Goal: Check status: Check status

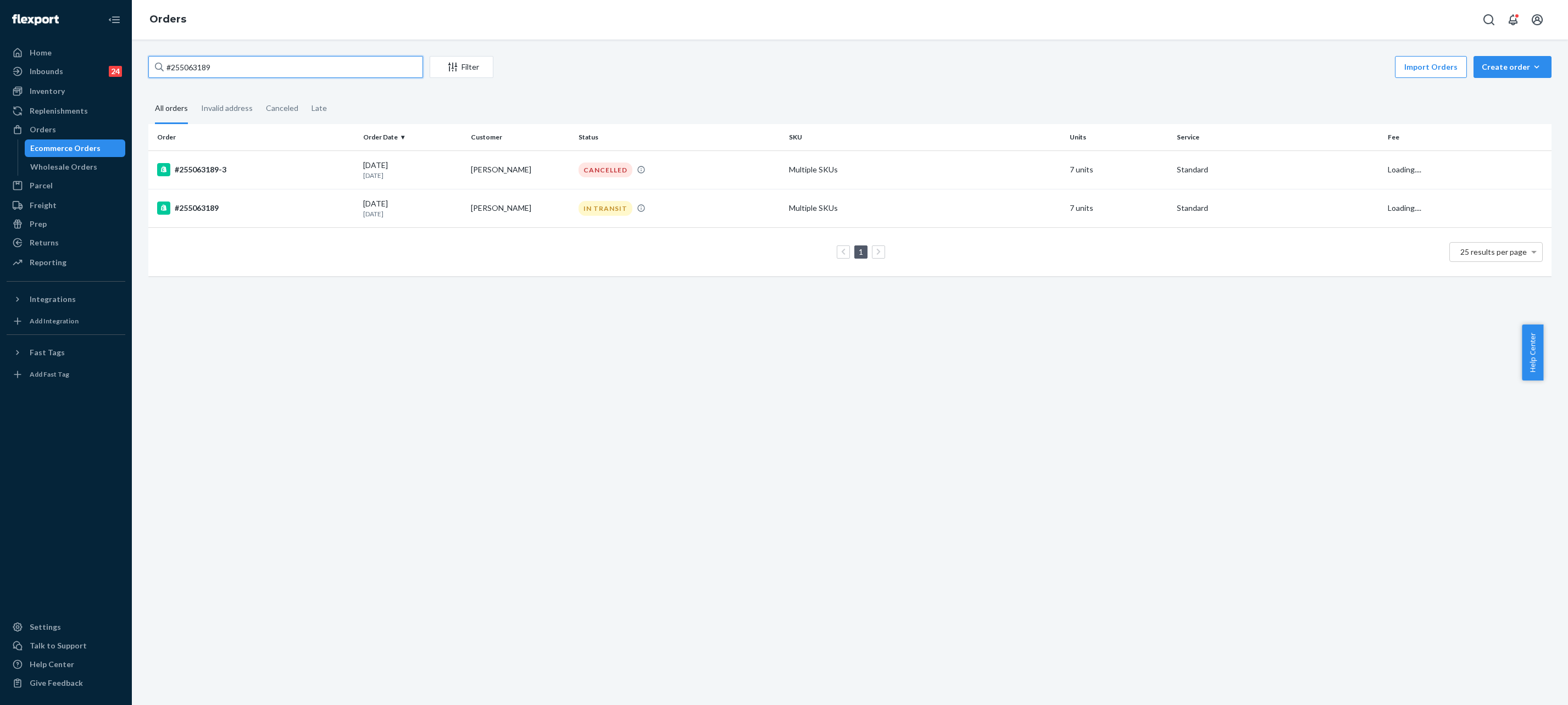
click at [335, 56] on input "#255063189" at bounding box center [285, 66] width 275 height 22
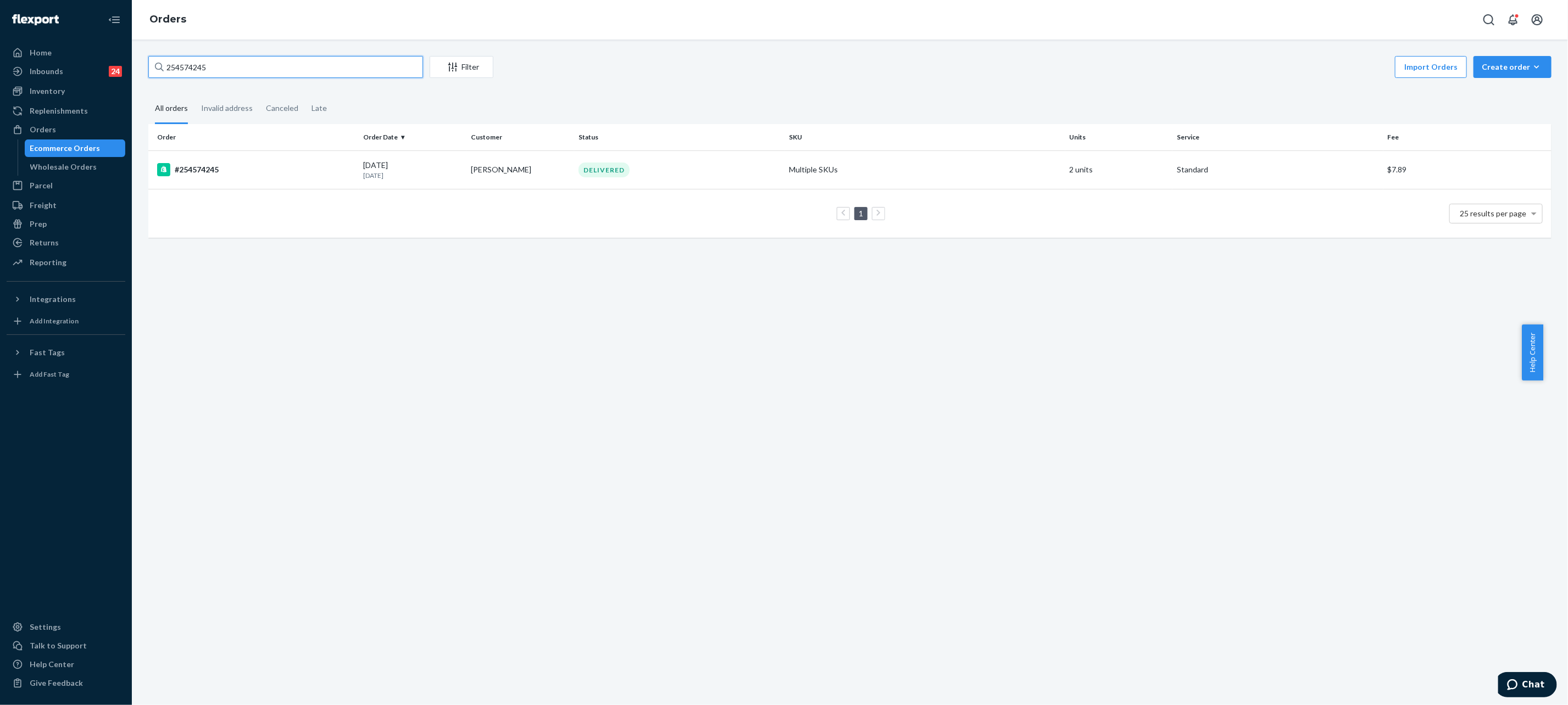
type input "254574245"
click at [587, 192] on td "1 25 results per page" at bounding box center [850, 213] width 1404 height 49
click at [584, 180] on td "DELIVERED" at bounding box center [679, 169] width 211 height 38
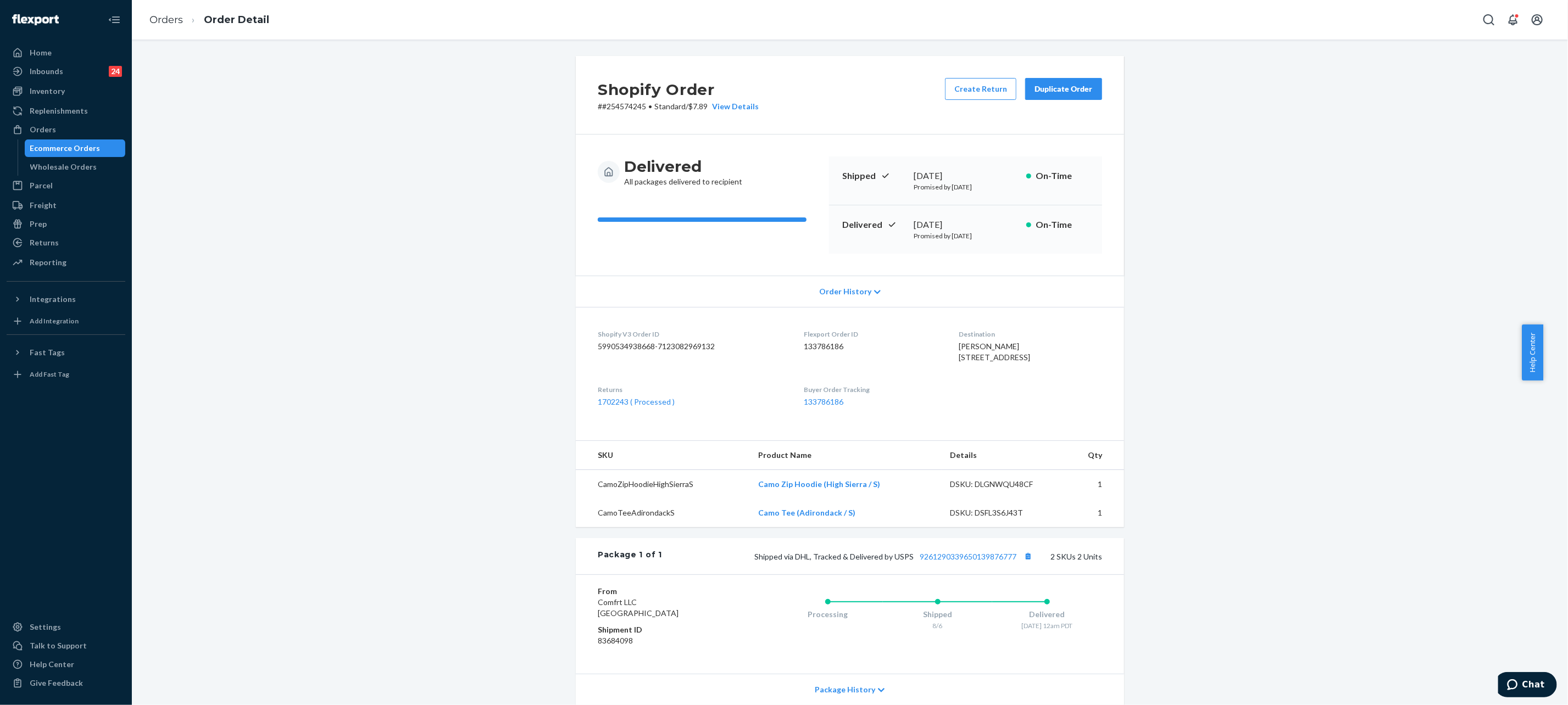
click at [1038, 92] on div "Duplicate Order" at bounding box center [1064, 89] width 58 height 11
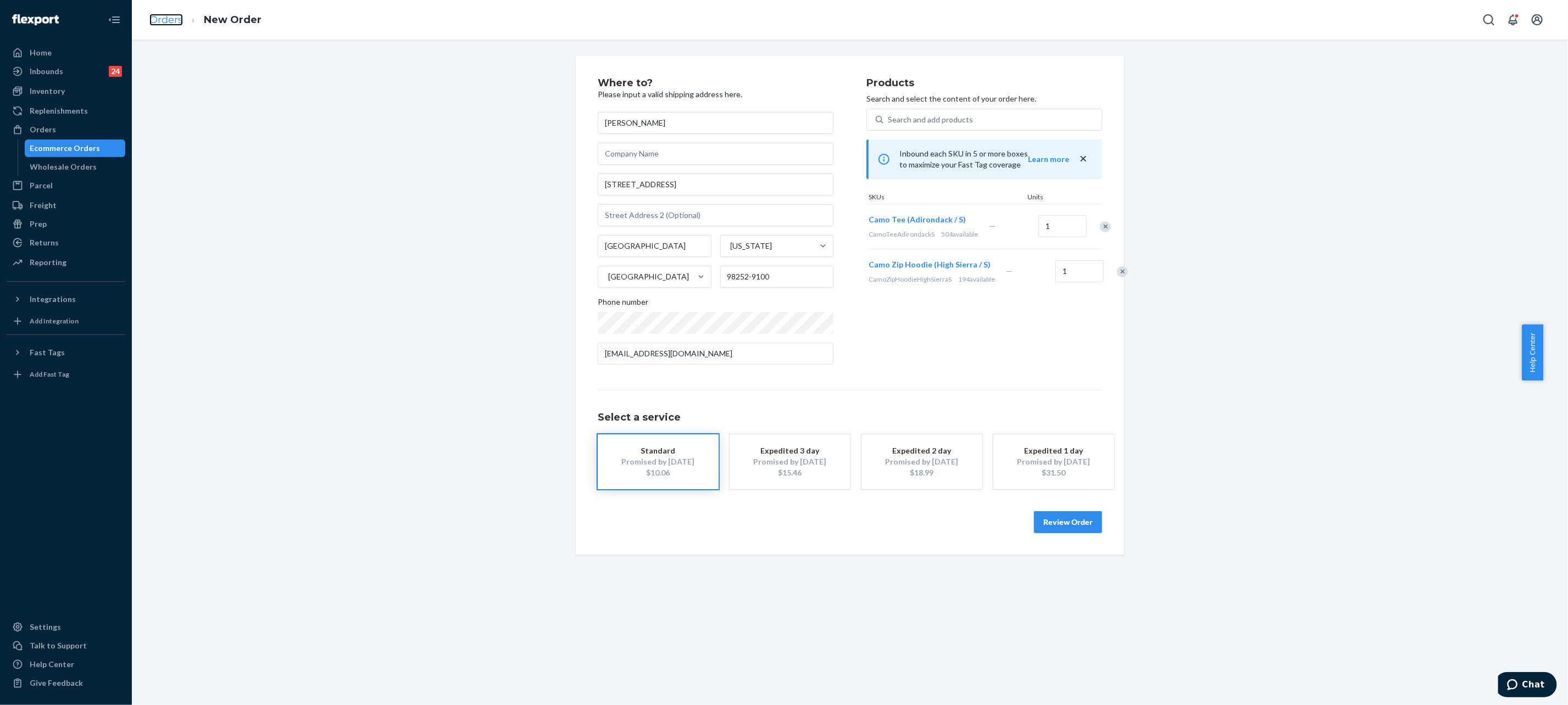
click at [170, 19] on link "Orders" at bounding box center [167, 20] width 34 height 12
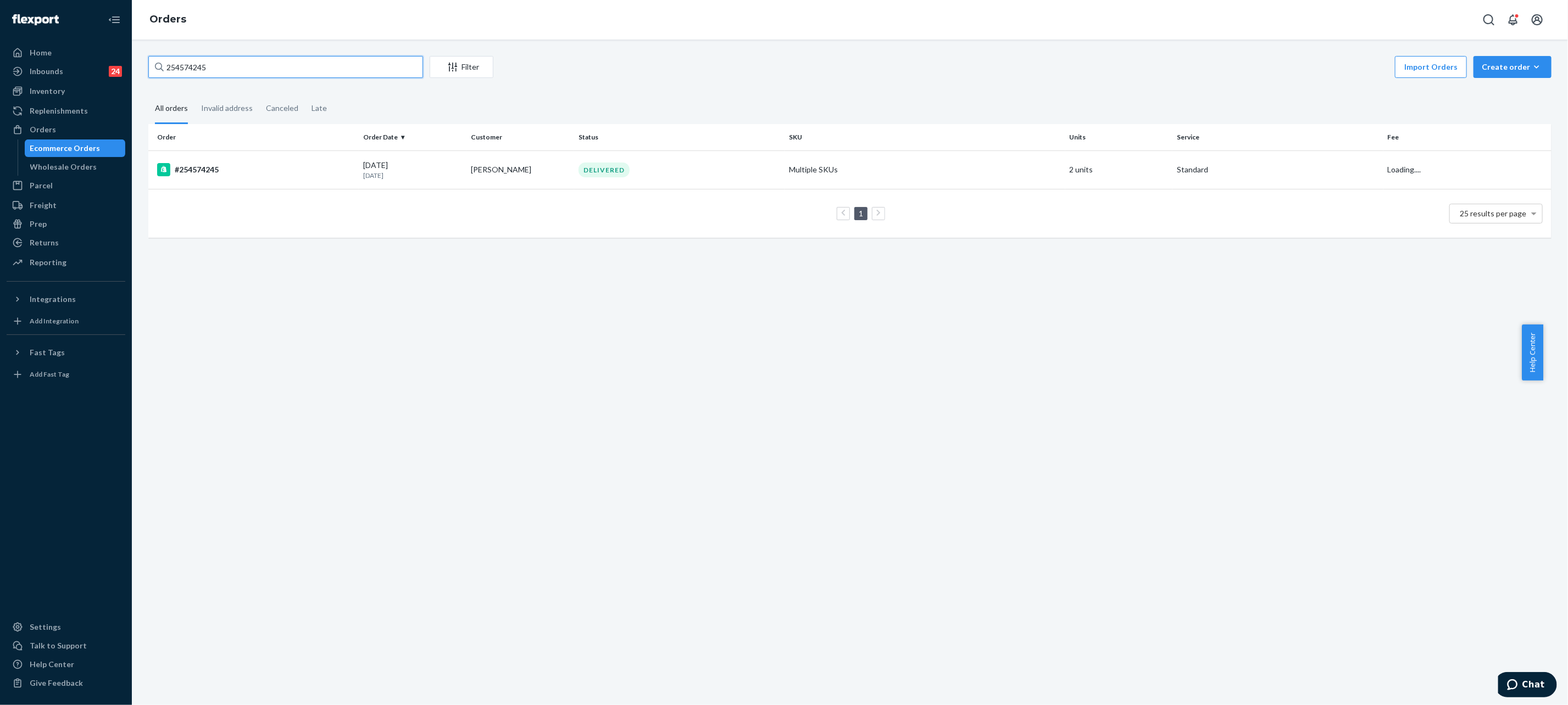
click at [227, 66] on input "254574245" at bounding box center [285, 66] width 275 height 22
paste input "53698946"
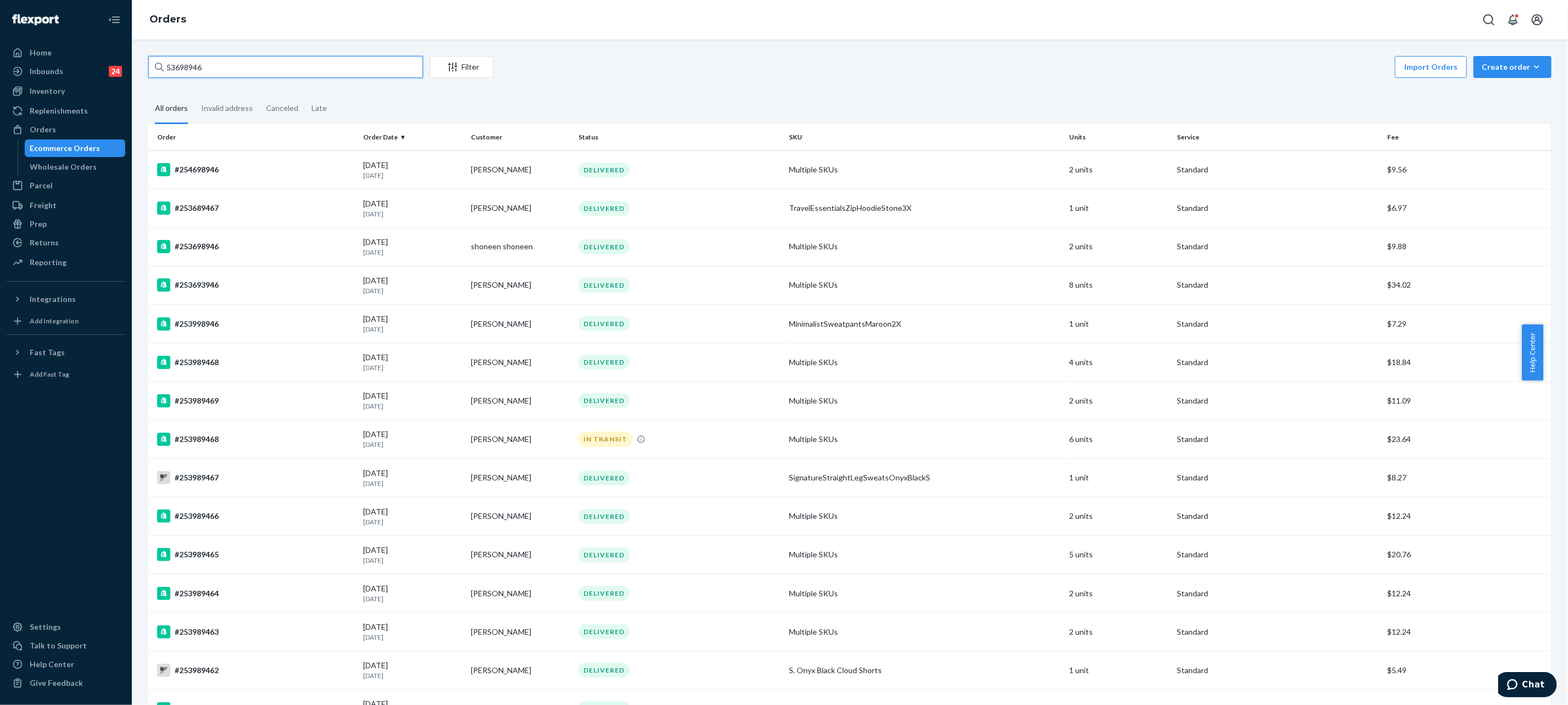
click at [169, 72] on input "53698946" at bounding box center [285, 66] width 275 height 22
click at [165, 72] on input "53698946" at bounding box center [285, 66] width 275 height 22
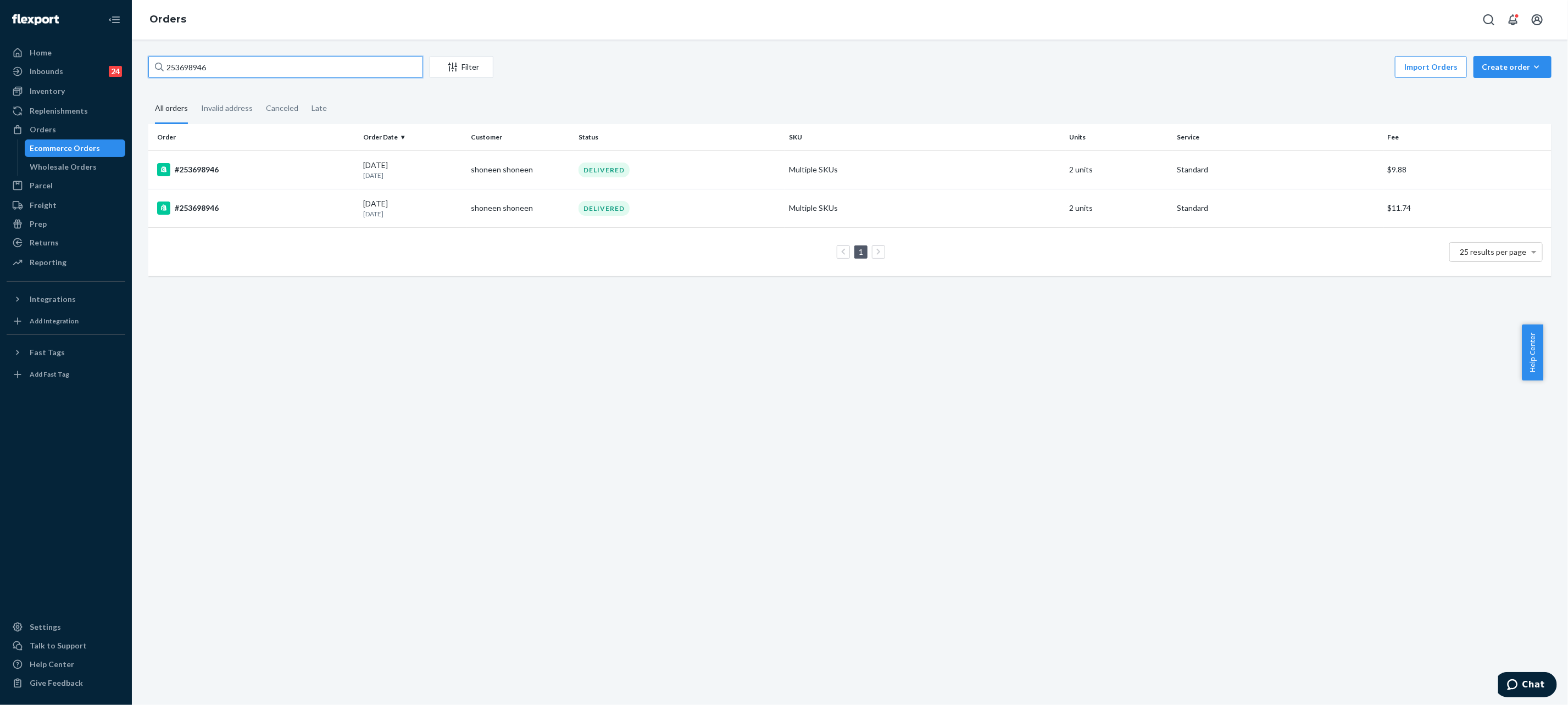
type input "253698946"
click at [429, 180] on td "[DATE] [DATE]" at bounding box center [413, 169] width 108 height 38
click at [429, 180] on div "253698946 Filter Import Orders Create order Ecommerce order Removal order All o…" at bounding box center [849, 373] width 1436 height 666
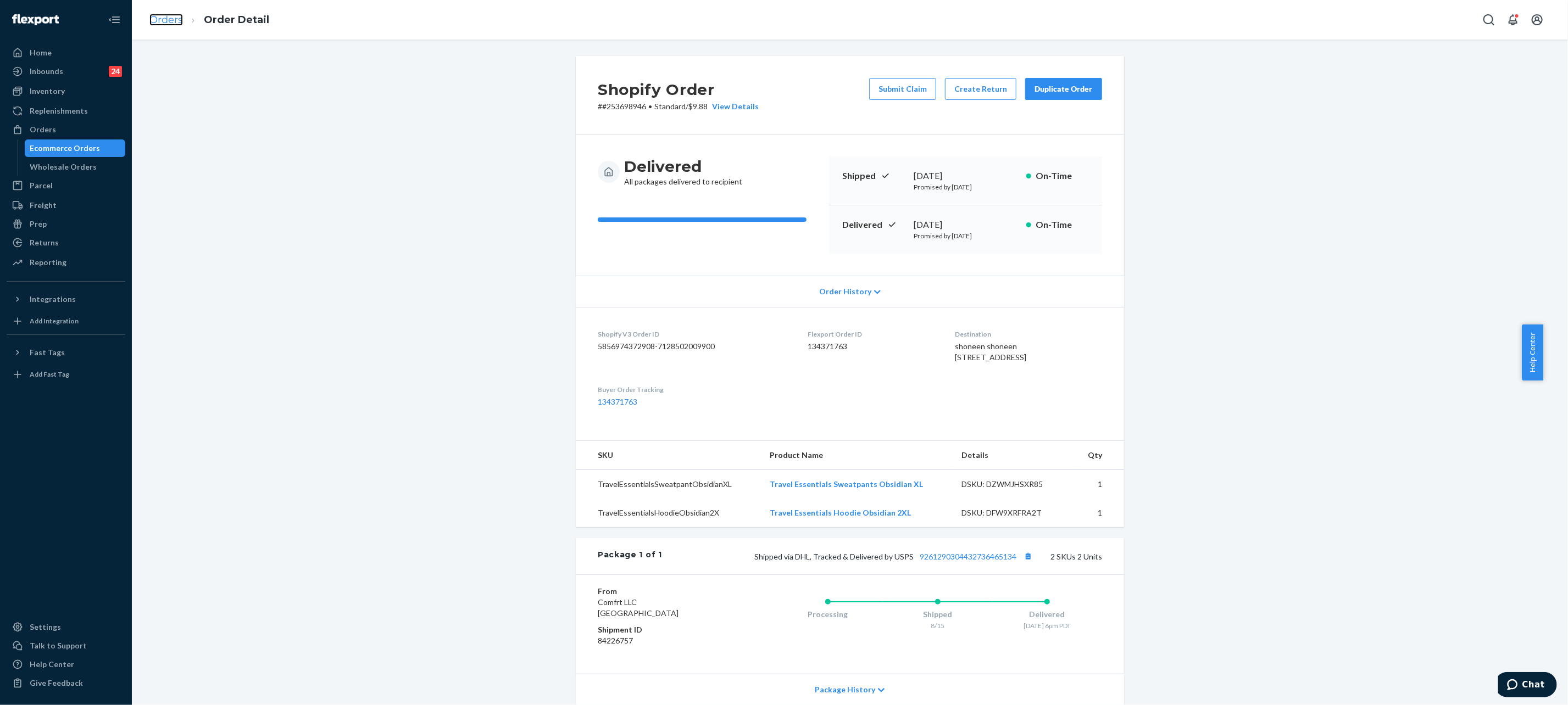
click at [155, 20] on link "Orders" at bounding box center [167, 20] width 34 height 12
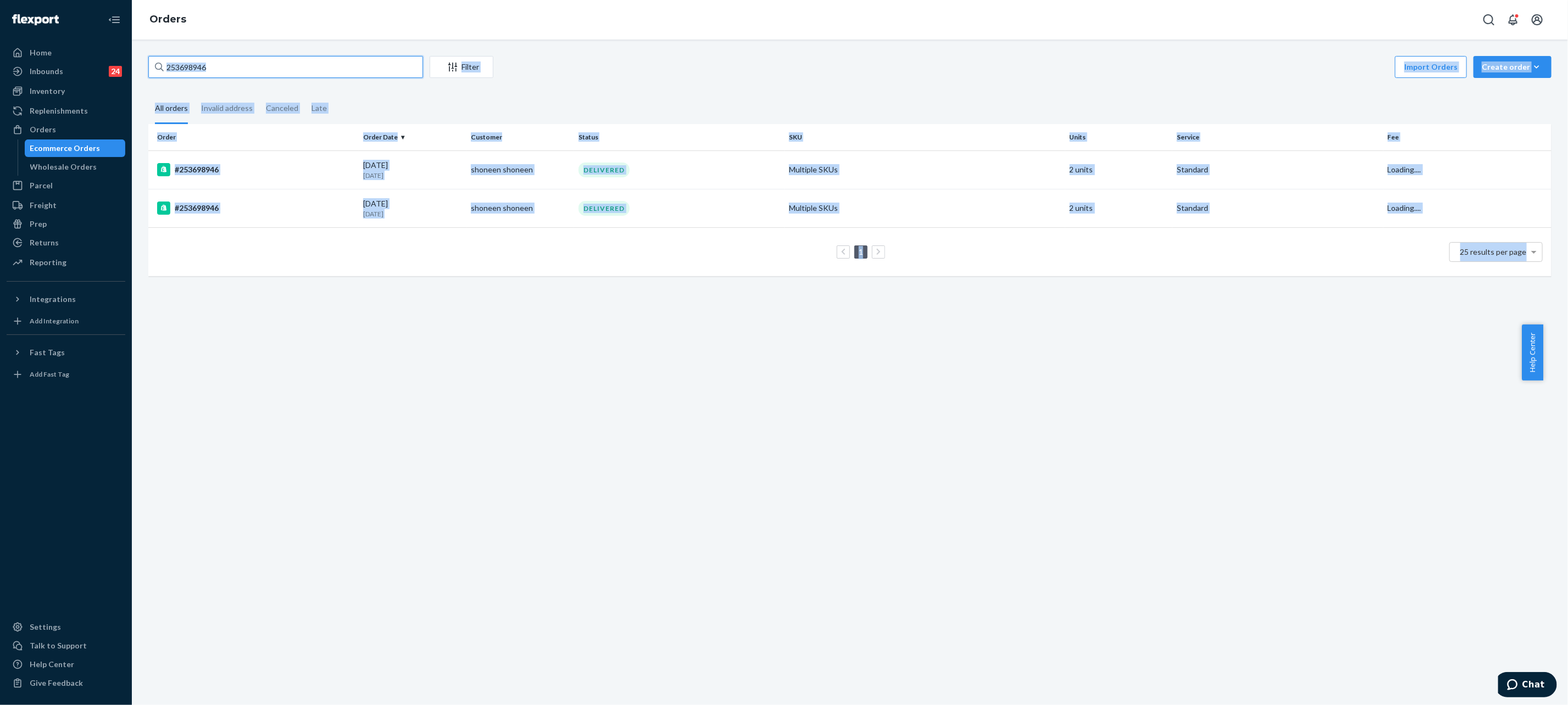
click at [206, 76] on input "253698946" at bounding box center [285, 66] width 275 height 22
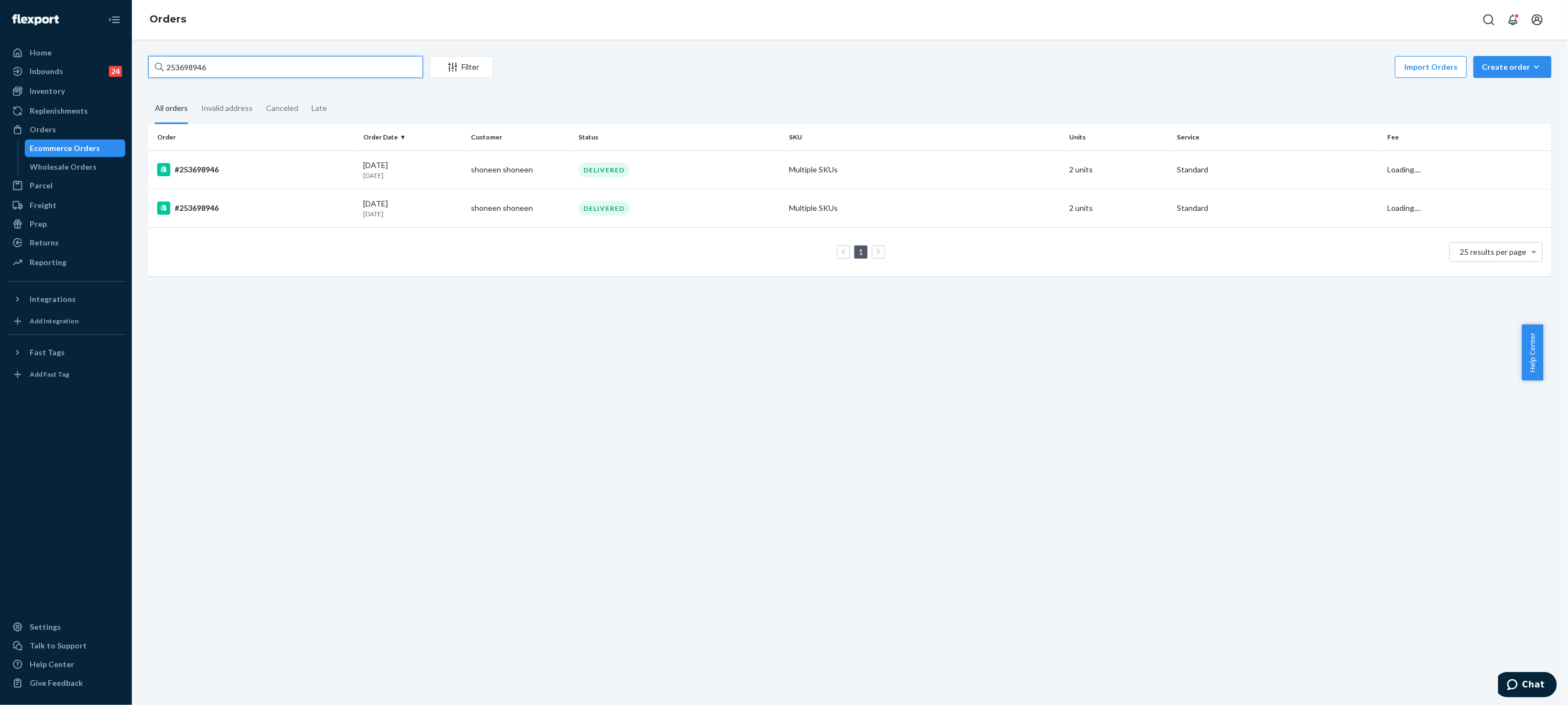
click at [206, 76] on input "253698946" at bounding box center [285, 66] width 275 height 22
paste input "4329540"
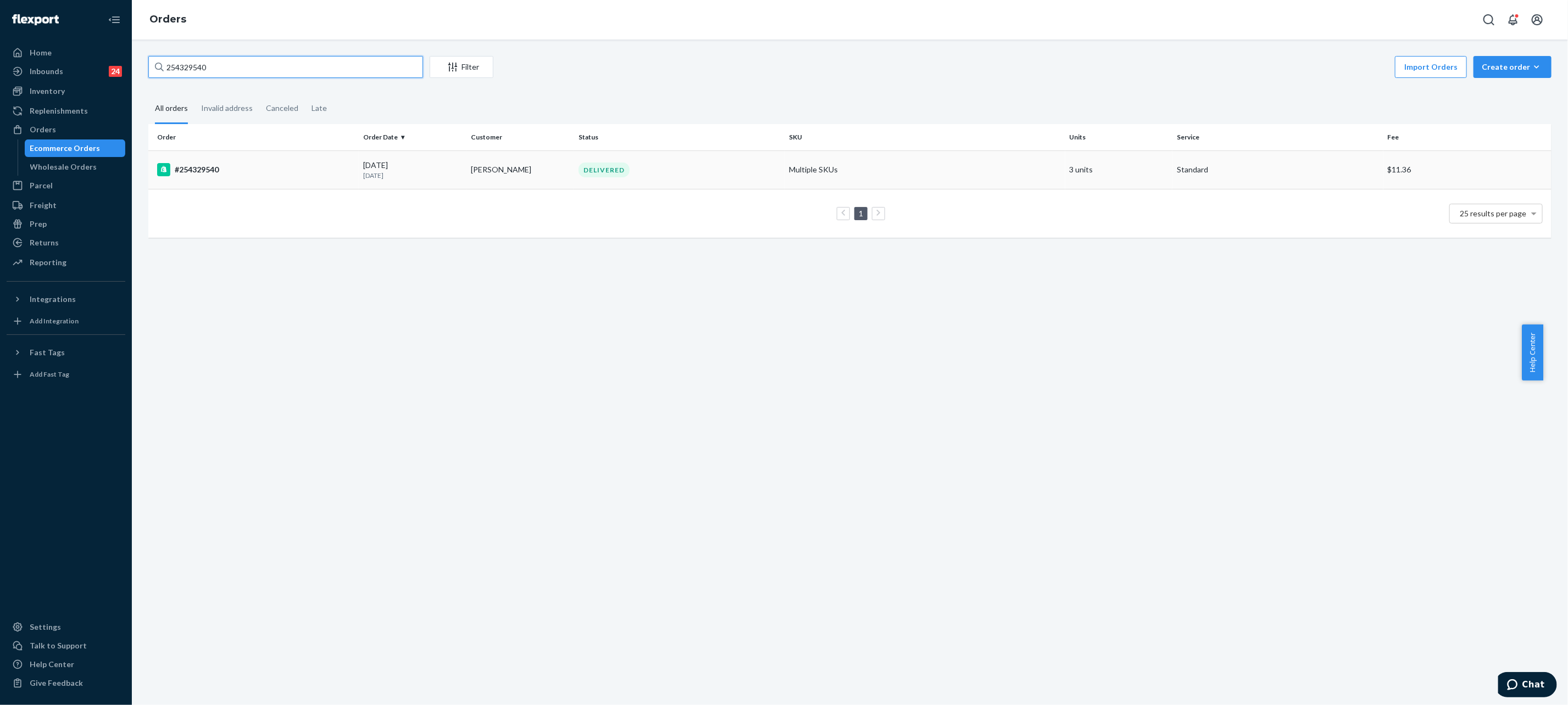
type input "254329540"
click at [608, 173] on div "DELIVERED" at bounding box center [604, 169] width 51 height 15
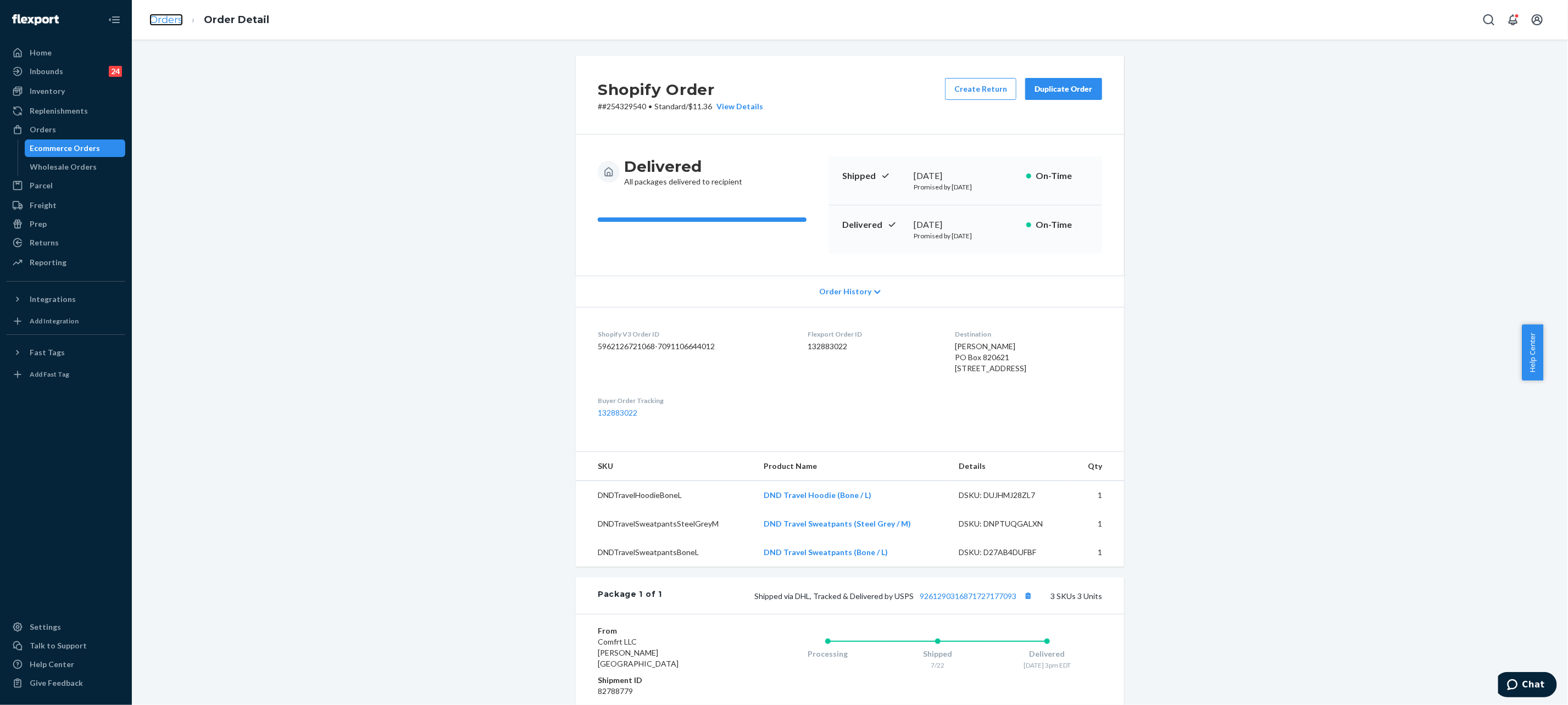
click at [157, 20] on link "Orders" at bounding box center [167, 20] width 34 height 12
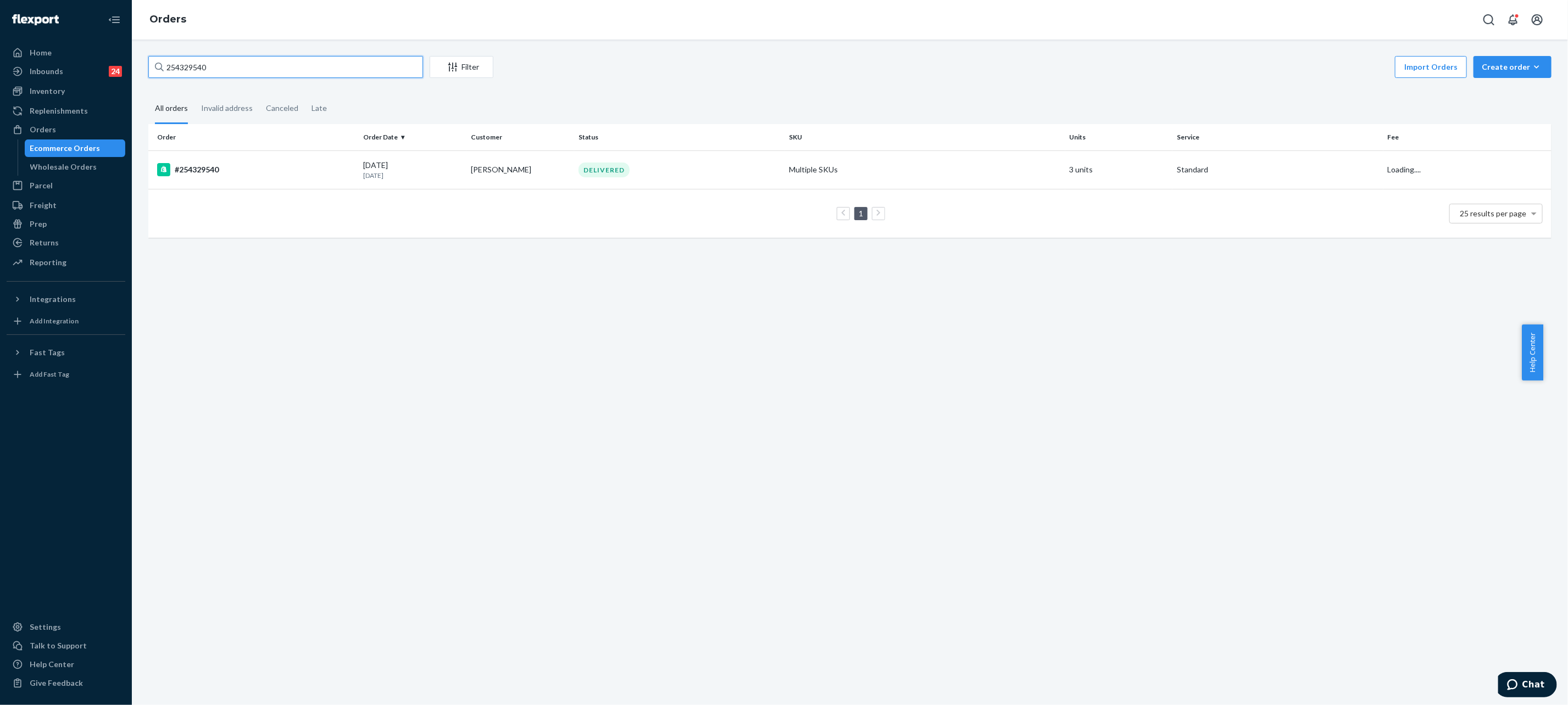
click at [316, 66] on input "254329540" at bounding box center [285, 66] width 275 height 22
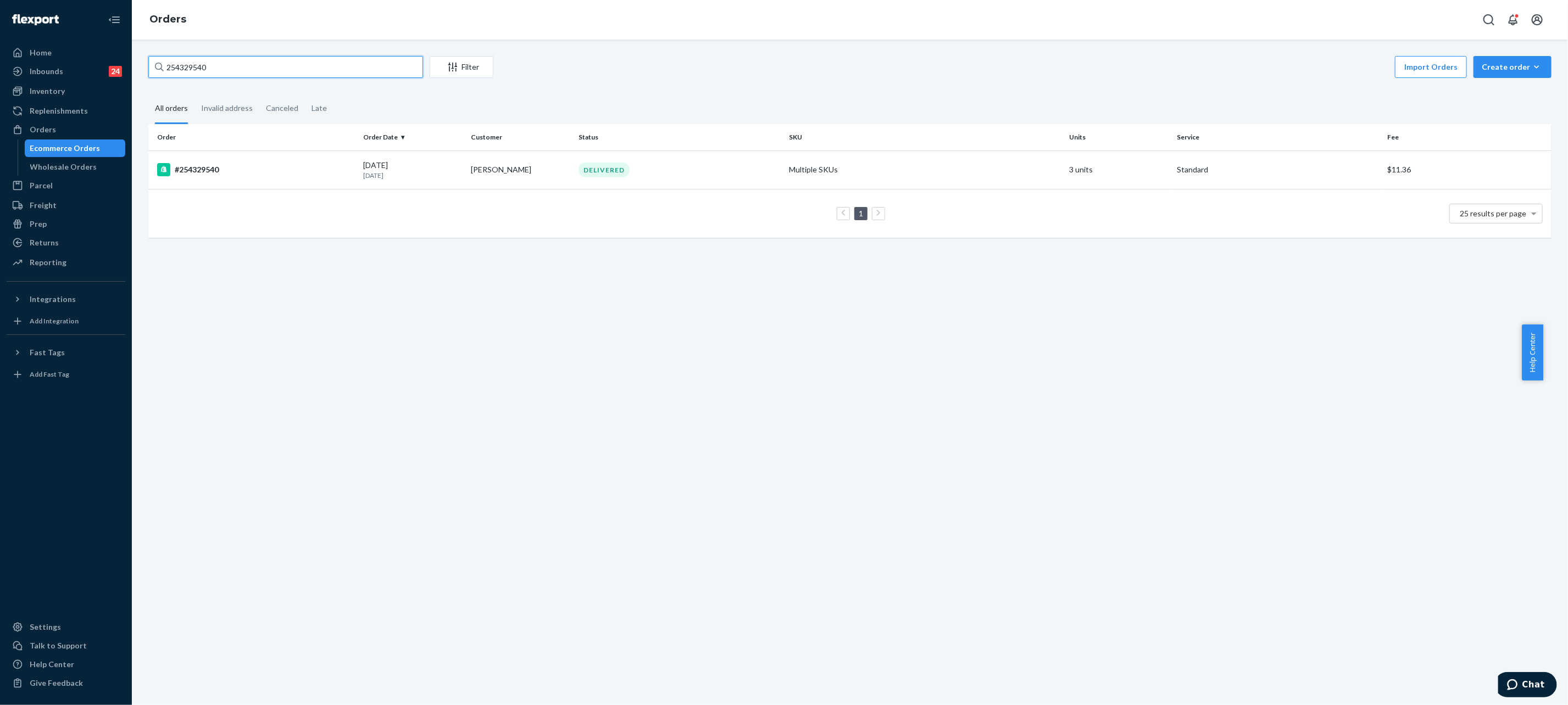
paste input "5230453"
type input "255230453"
click at [458, 171] on td "[DATE] [DATE]" at bounding box center [413, 169] width 108 height 38
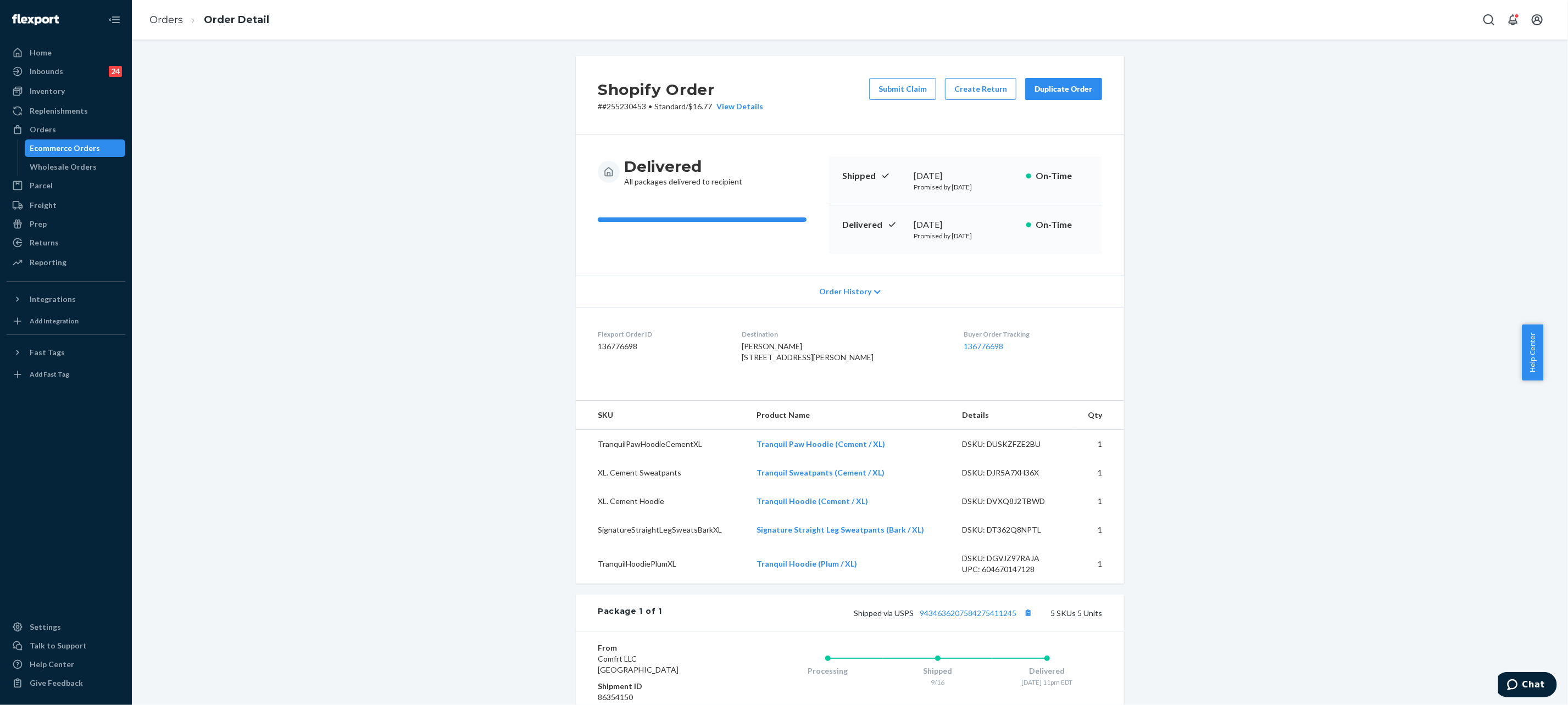
click at [181, 10] on ol "Orders Order Detail" at bounding box center [209, 20] width 137 height 32
click at [181, 14] on link "Orders" at bounding box center [167, 20] width 34 height 12
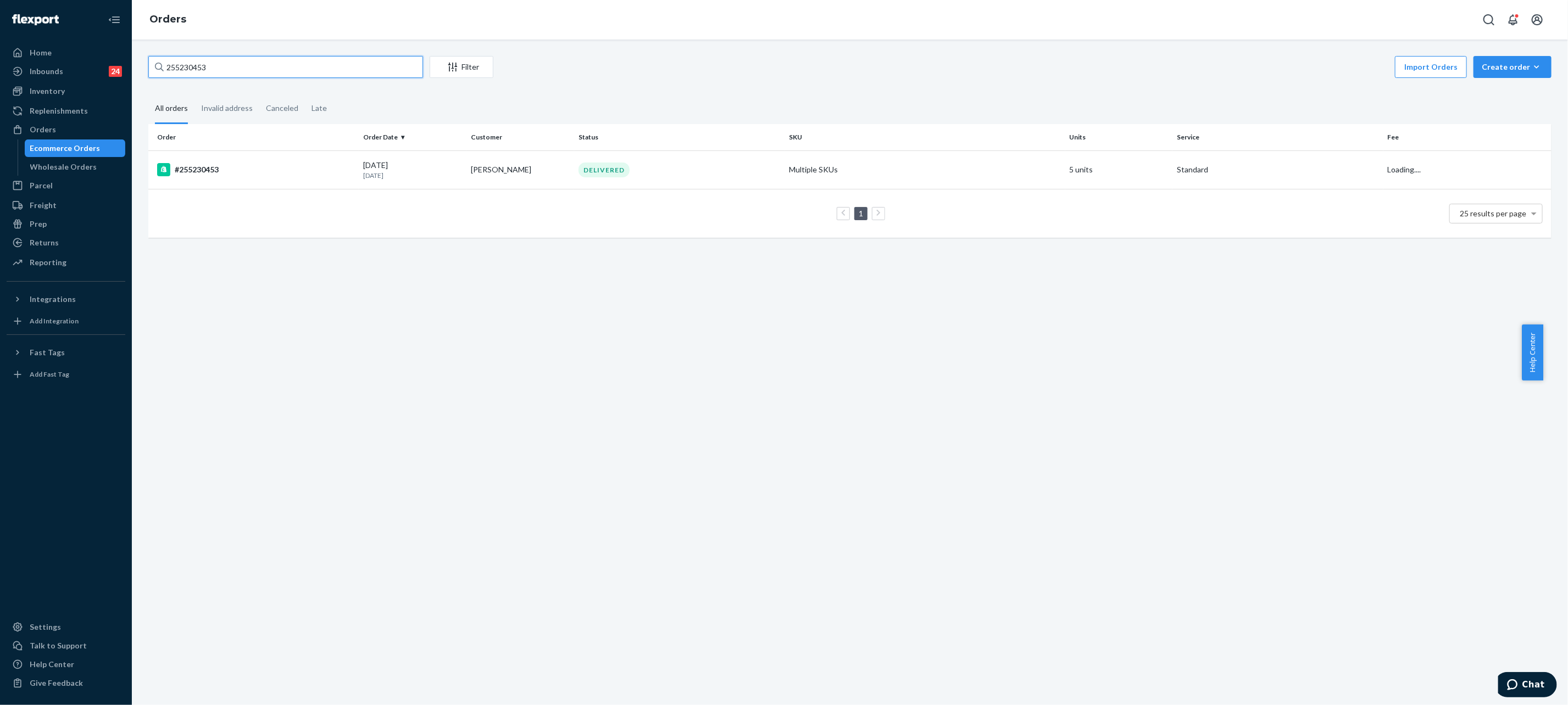
click at [233, 68] on input "255230453" at bounding box center [285, 66] width 275 height 22
paste input "166632"
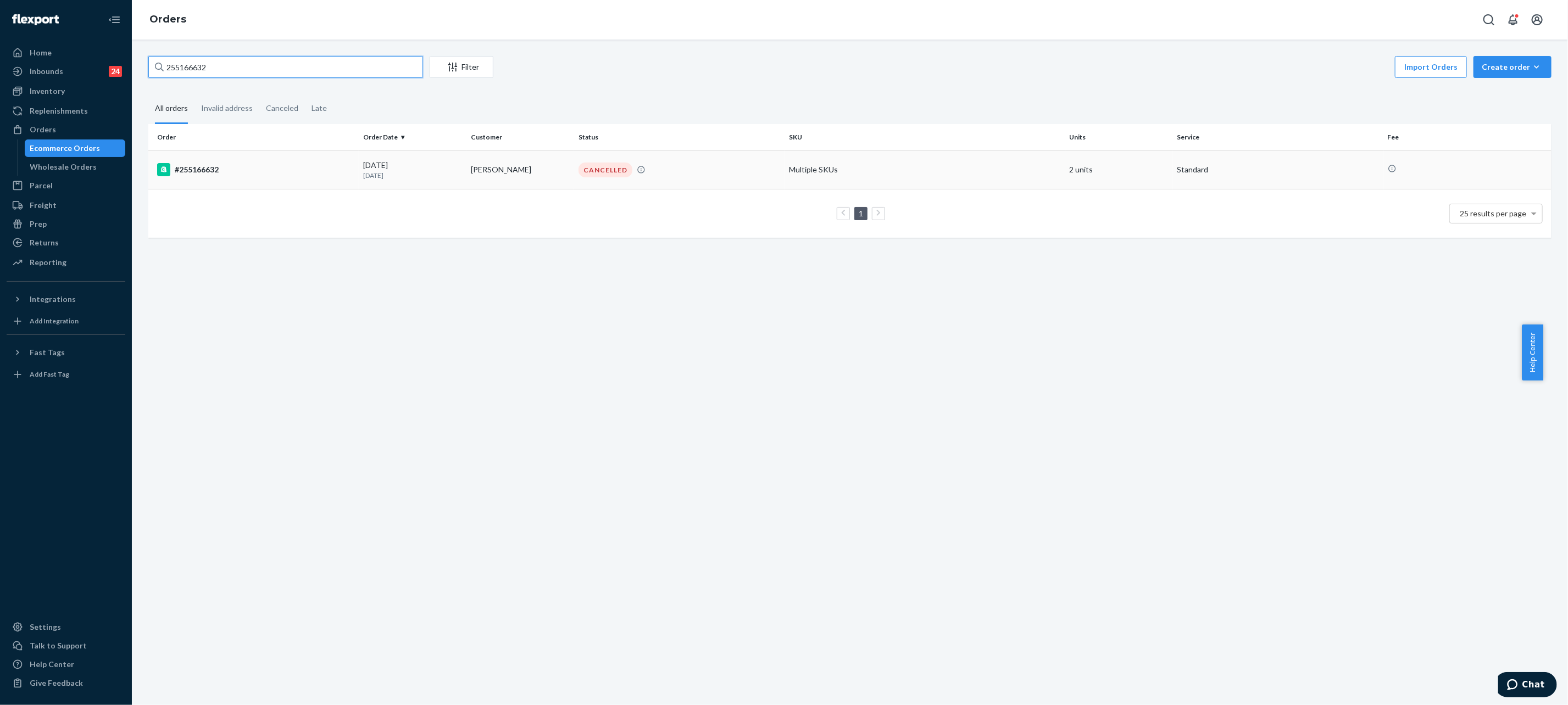
type input "255166632"
click at [689, 177] on div "CANCELLED" at bounding box center [679, 169] width 206 height 15
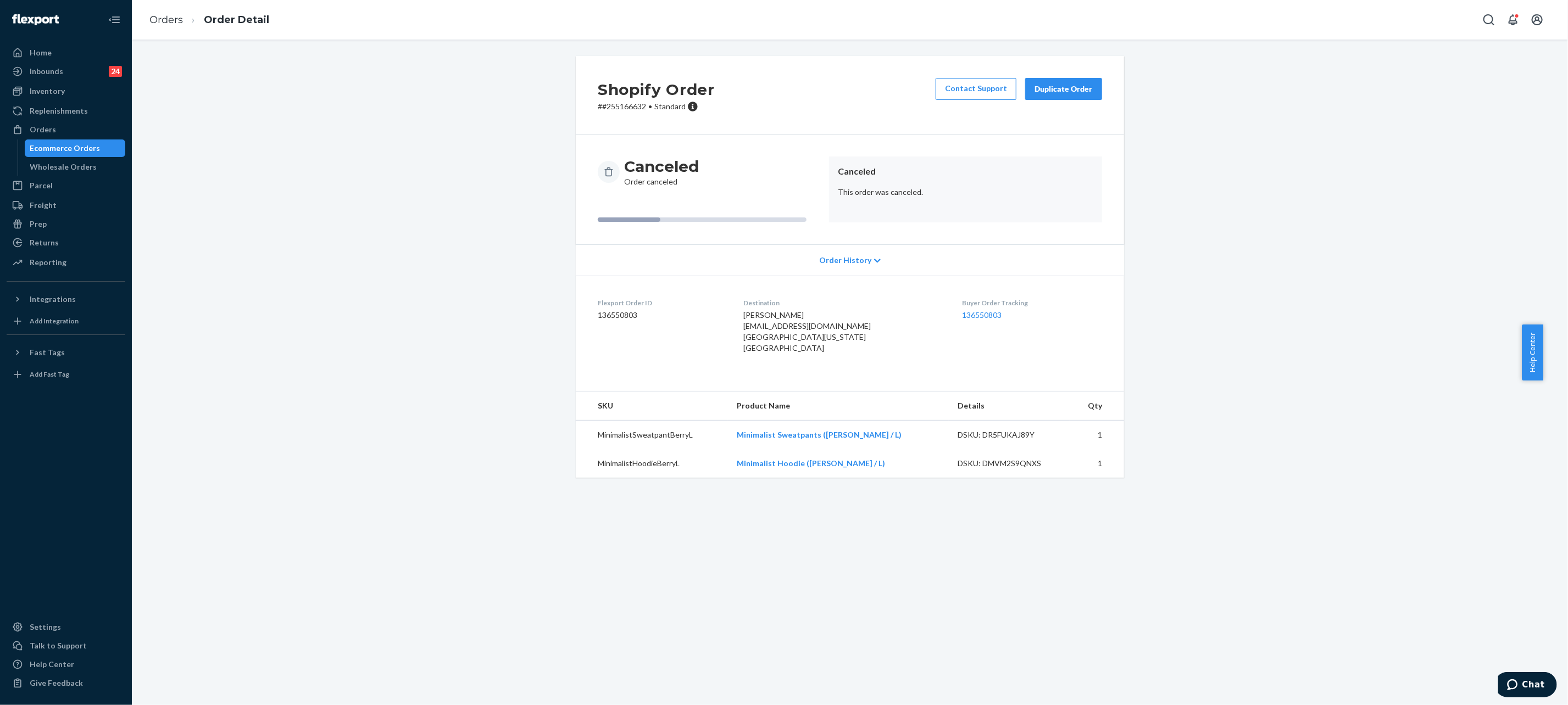
click at [134, 25] on div "Orders Order Detail" at bounding box center [849, 20] width 1436 height 40
click at [162, 22] on link "Orders" at bounding box center [167, 20] width 34 height 12
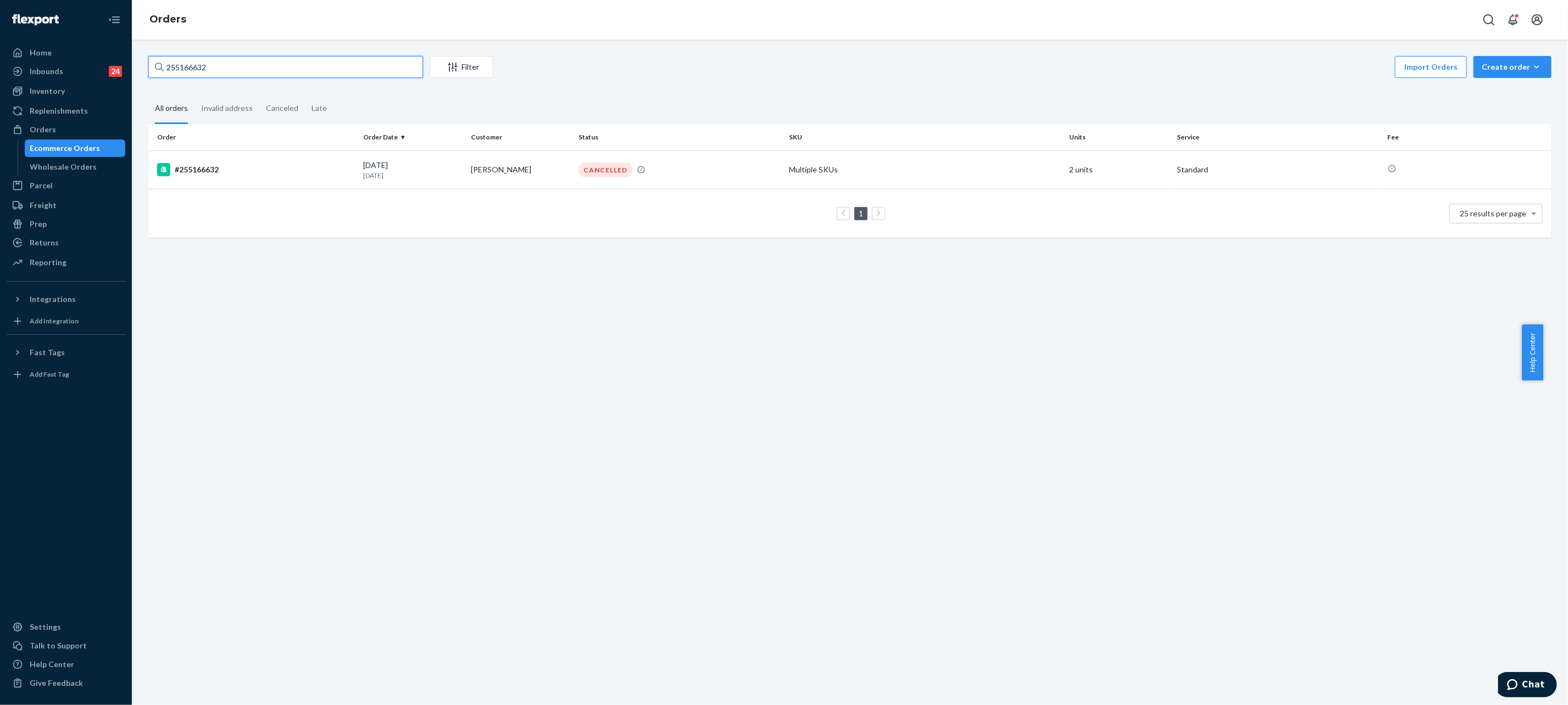
click at [216, 74] on input "255166632" at bounding box center [285, 66] width 275 height 22
paste input "#255195563"
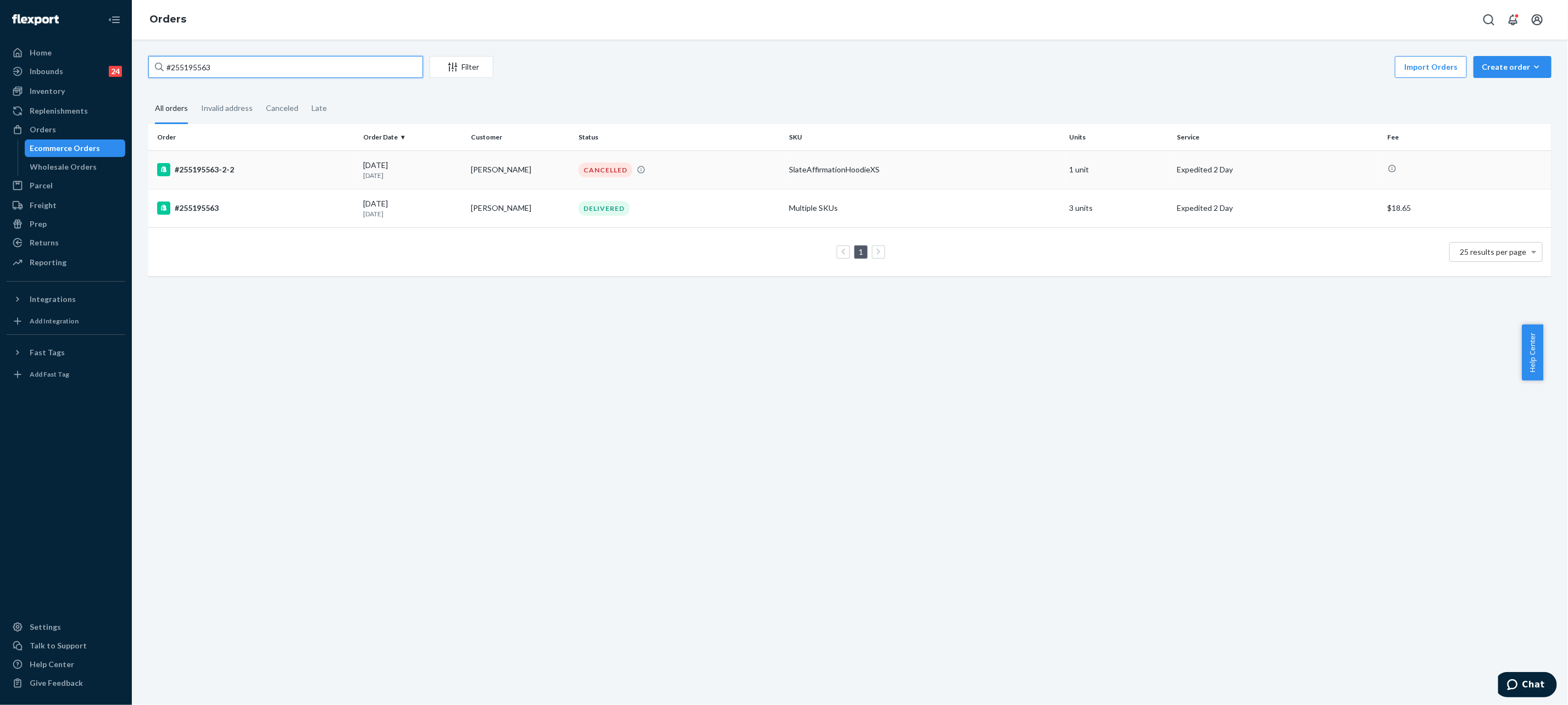
type input "#255195563"
click at [579, 169] on div "CANCELLED" at bounding box center [605, 169] width 54 height 15
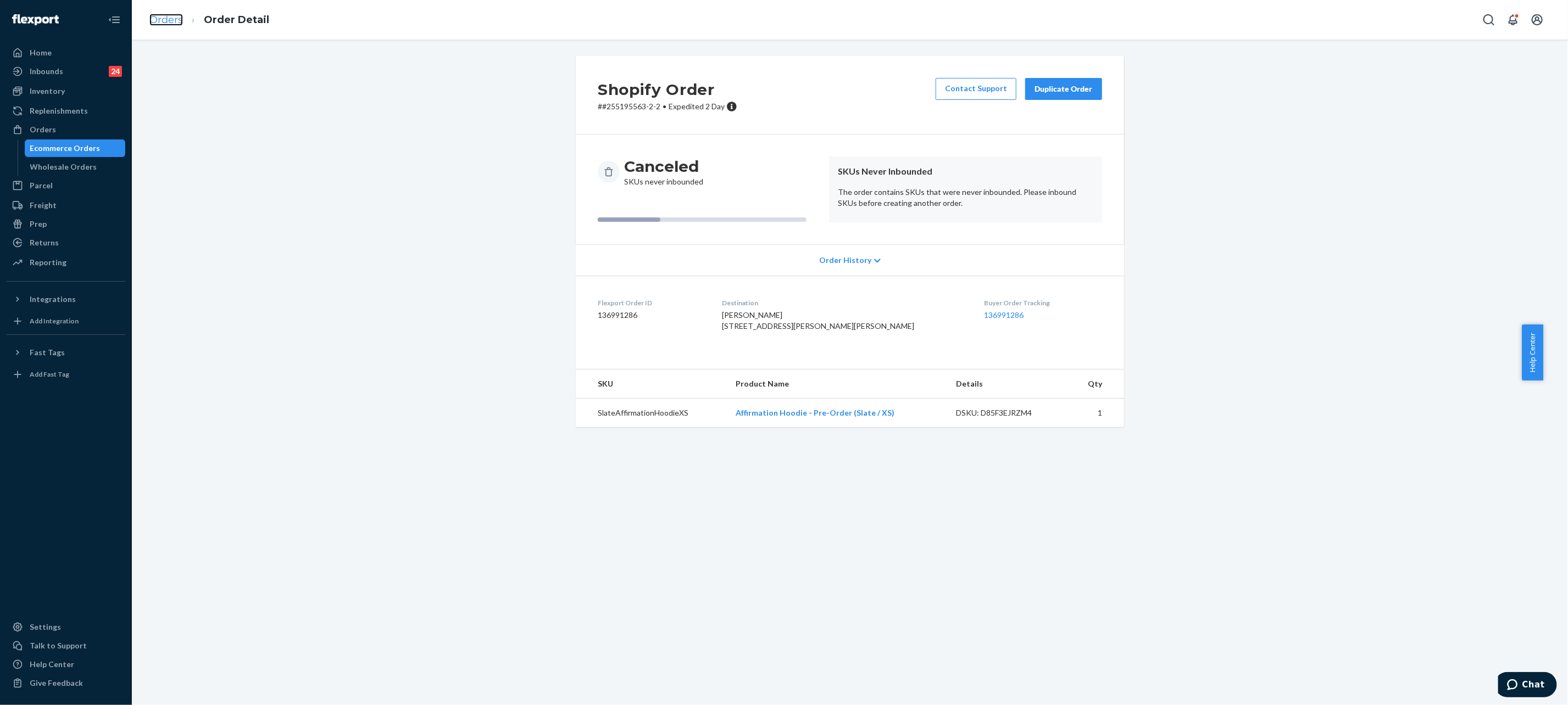
click at [158, 17] on link "Orders" at bounding box center [167, 20] width 34 height 12
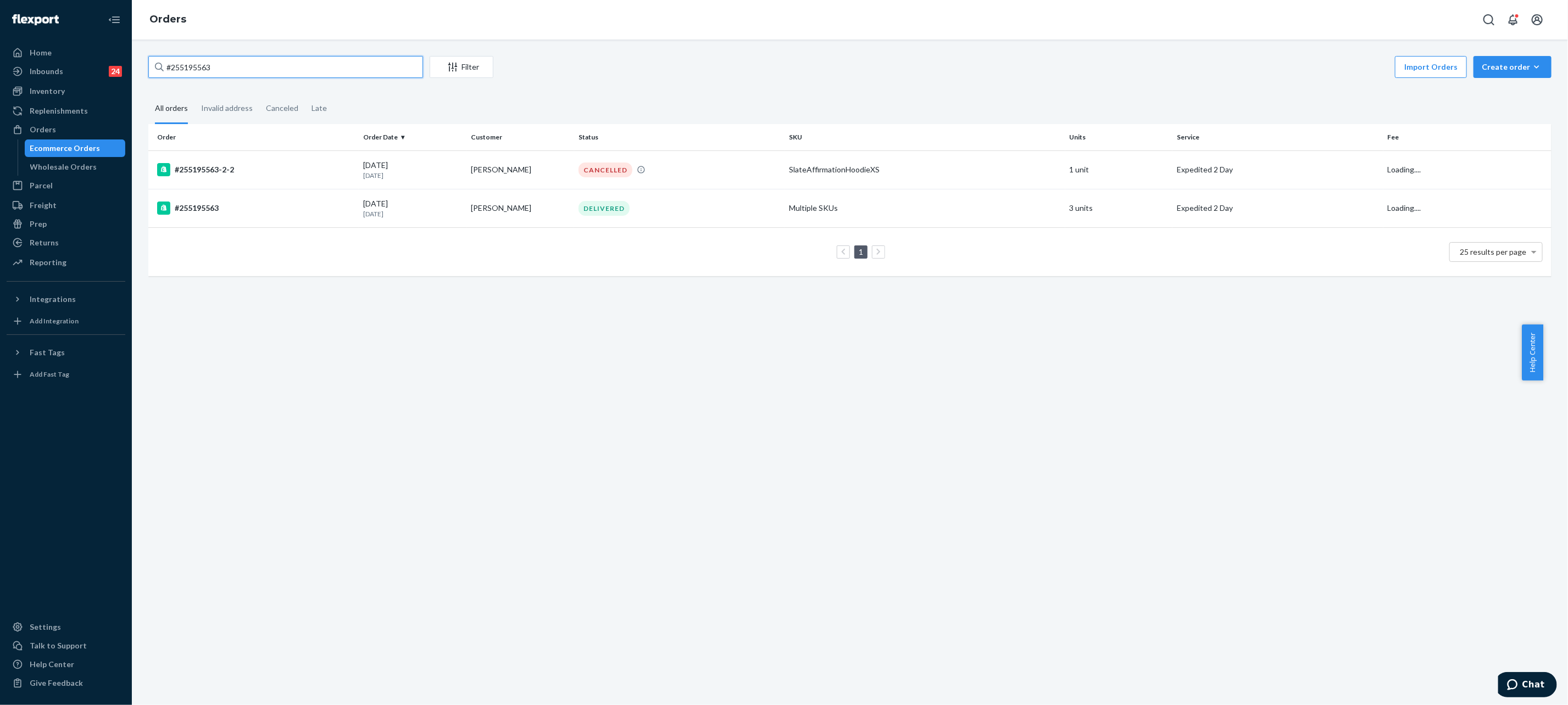
click at [290, 73] on input "#255195563" at bounding box center [285, 66] width 275 height 22
paste input "4683509"
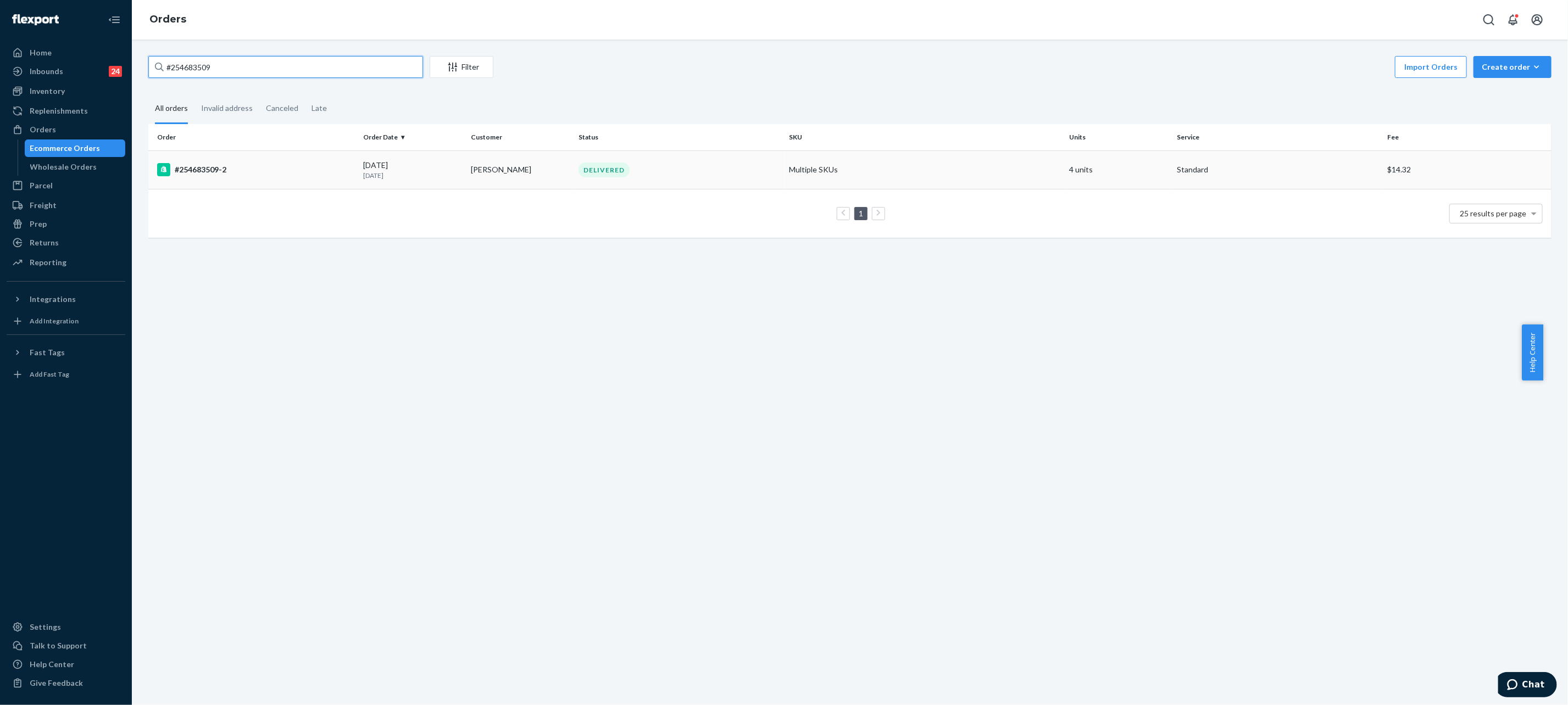
type input "#254683509"
click at [476, 166] on td "[PERSON_NAME]" at bounding box center [521, 169] width 108 height 38
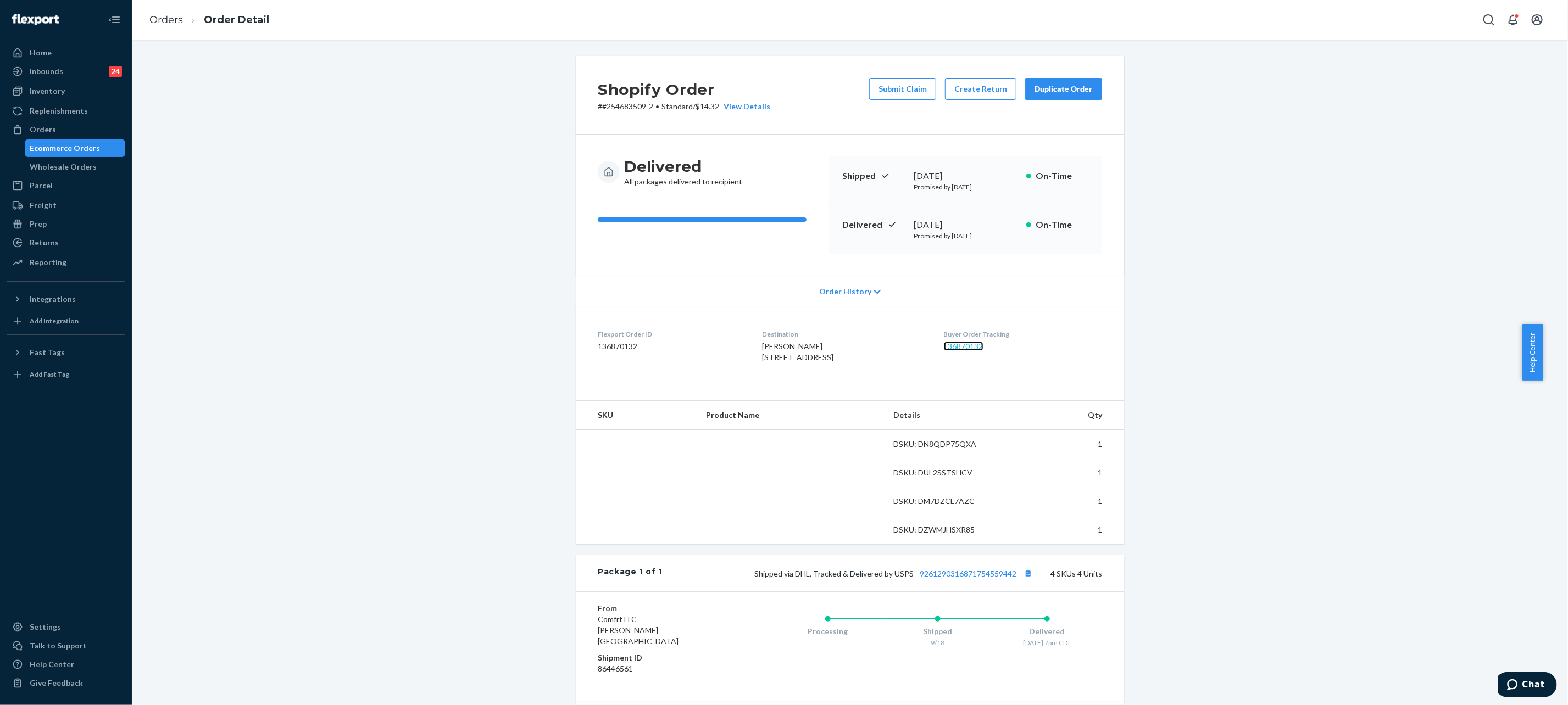
click at [968, 347] on link "136870132" at bounding box center [963, 346] width 40 height 9
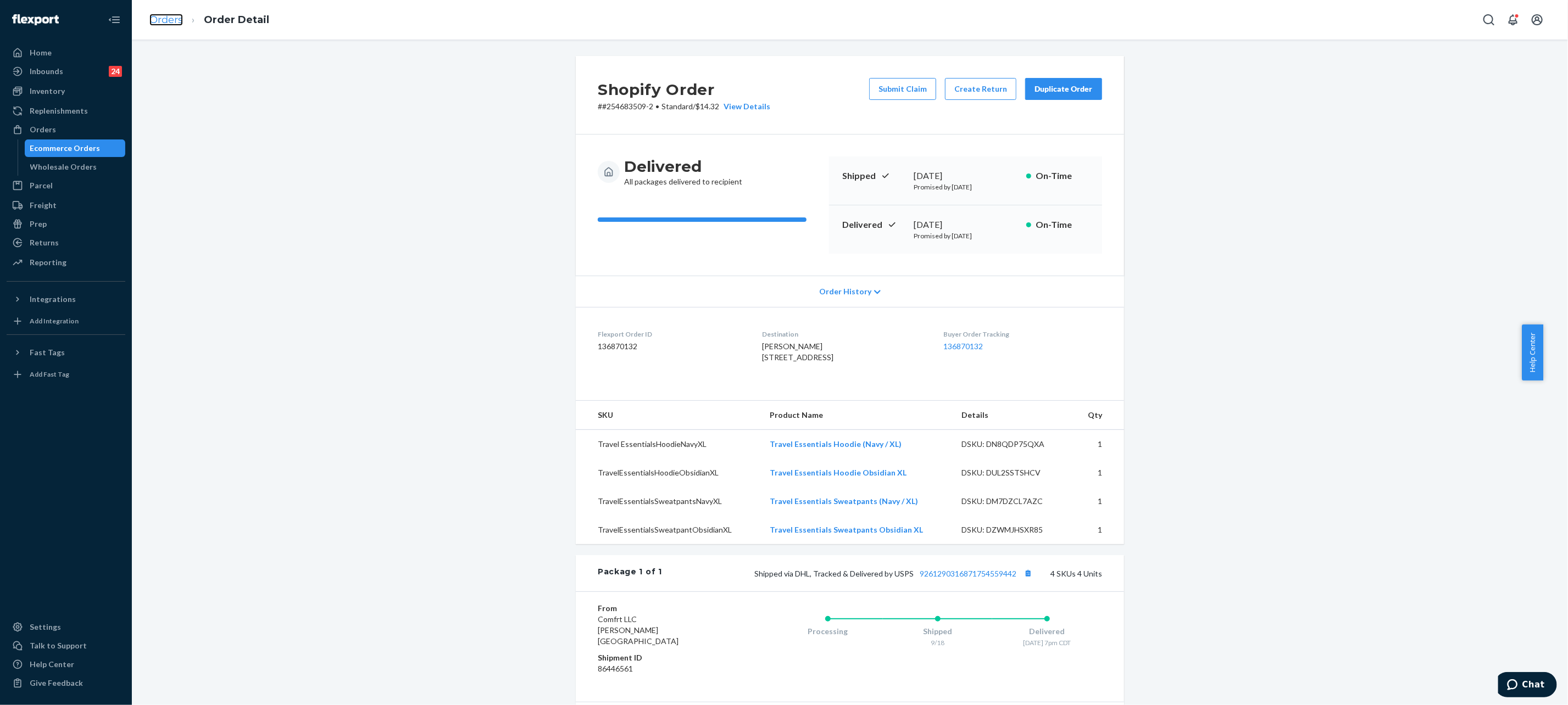
click at [170, 19] on link "Orders" at bounding box center [167, 20] width 34 height 12
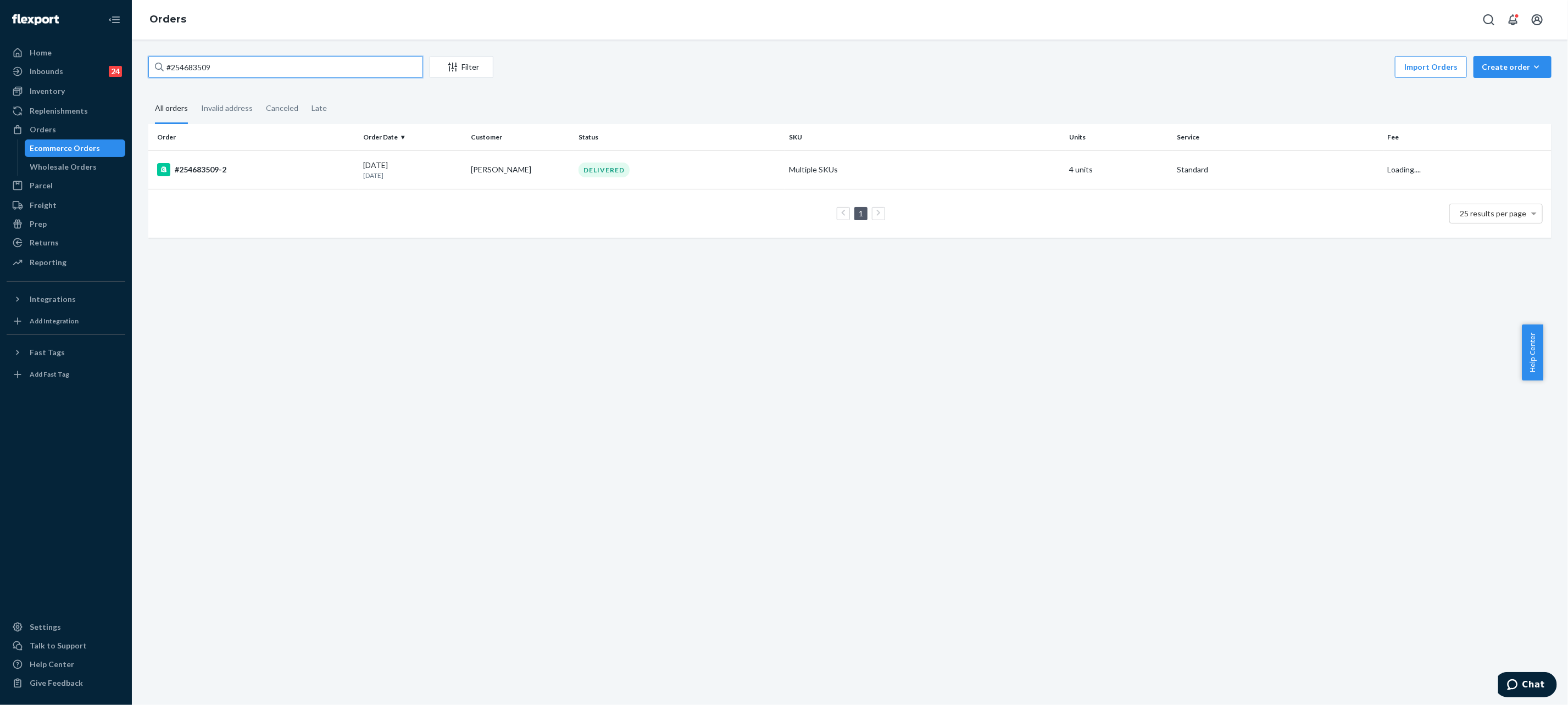
click at [217, 64] on input "#254683509" at bounding box center [285, 66] width 275 height 22
paste input "255201841"
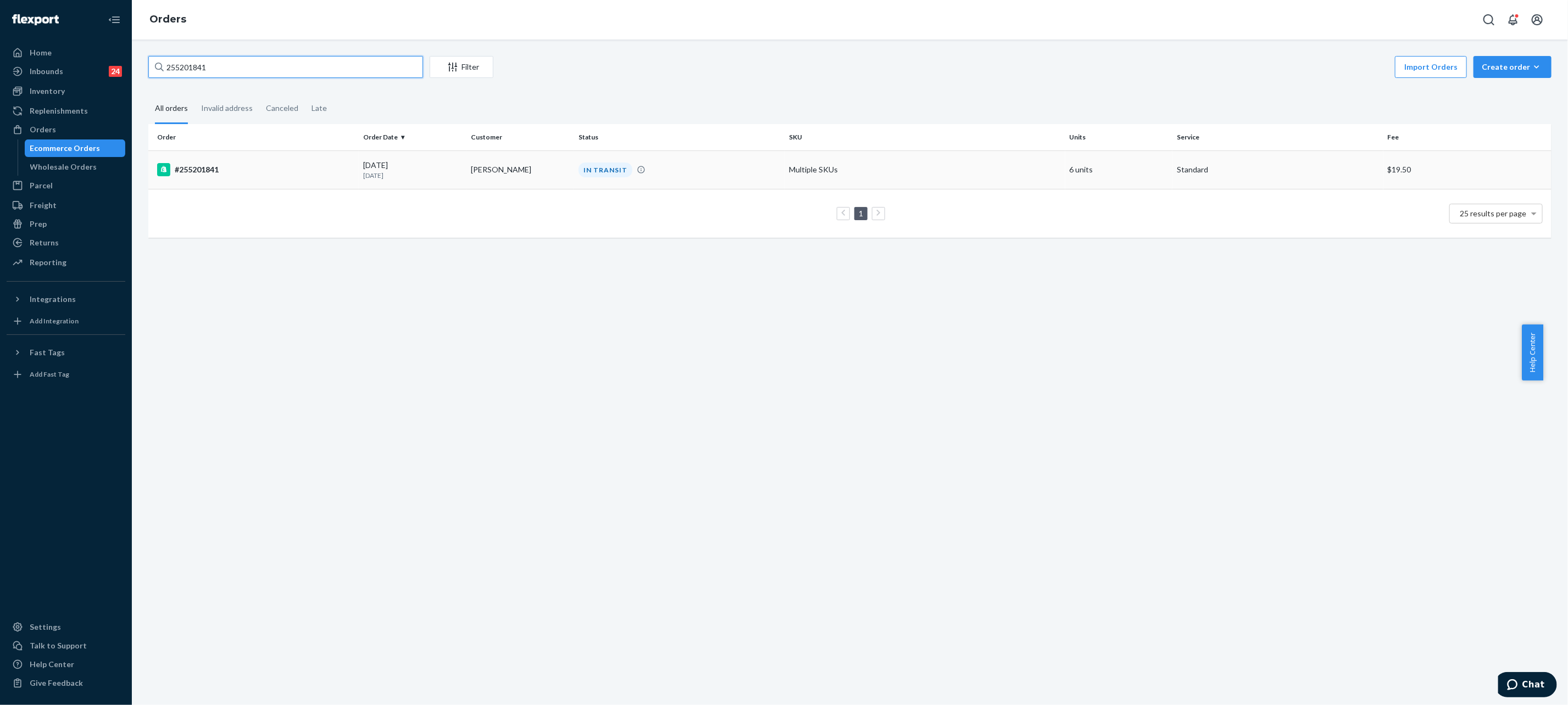
type input "255201841"
click at [500, 168] on td "[PERSON_NAME]" at bounding box center [521, 169] width 108 height 38
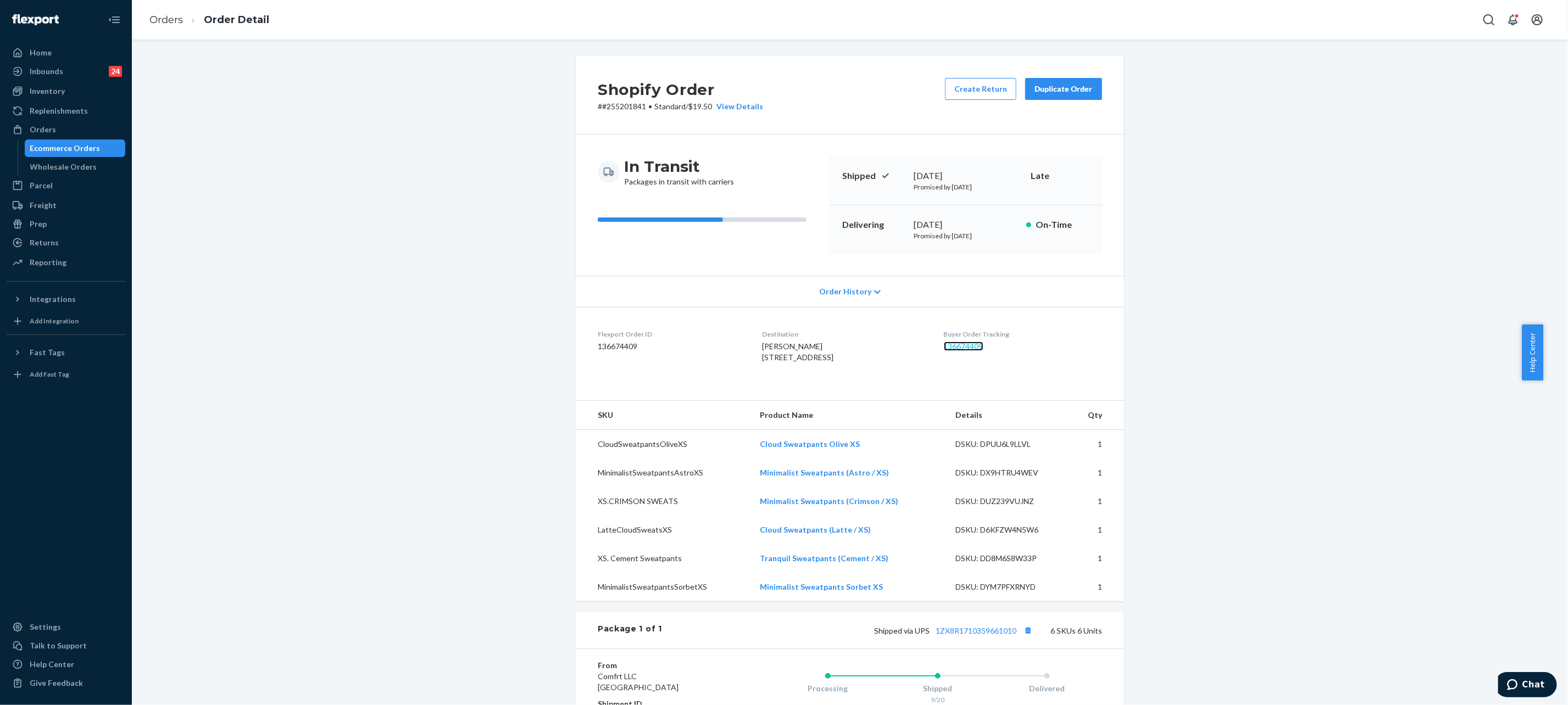
click at [975, 346] on link "136674409" at bounding box center [963, 346] width 40 height 9
click at [948, 348] on link "136674409" at bounding box center [963, 346] width 40 height 9
